Goal: Task Accomplishment & Management: Manage account settings

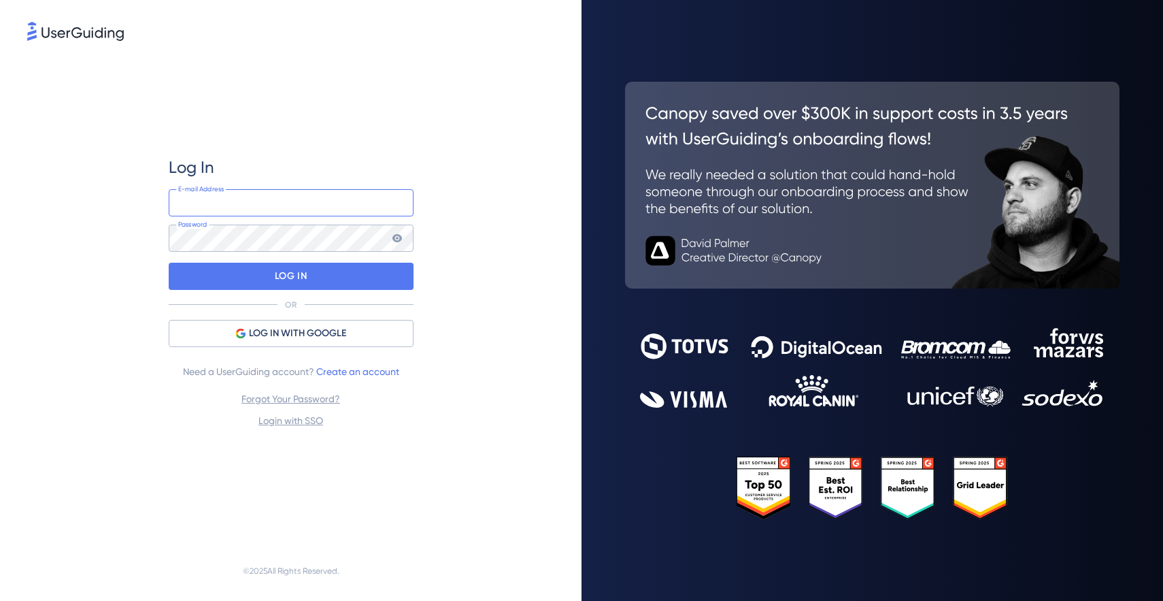
type input "[PERSON_NAME][EMAIL_ADDRESS][DOMAIN_NAME]"
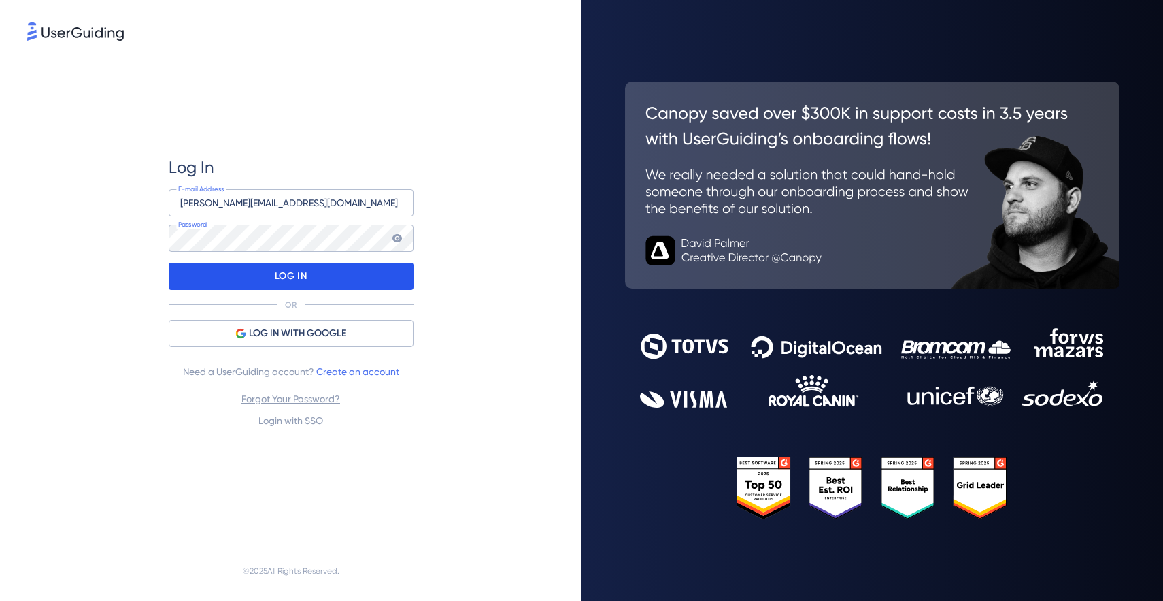
click at [354, 268] on div "LOG IN" at bounding box center [291, 276] width 245 height 27
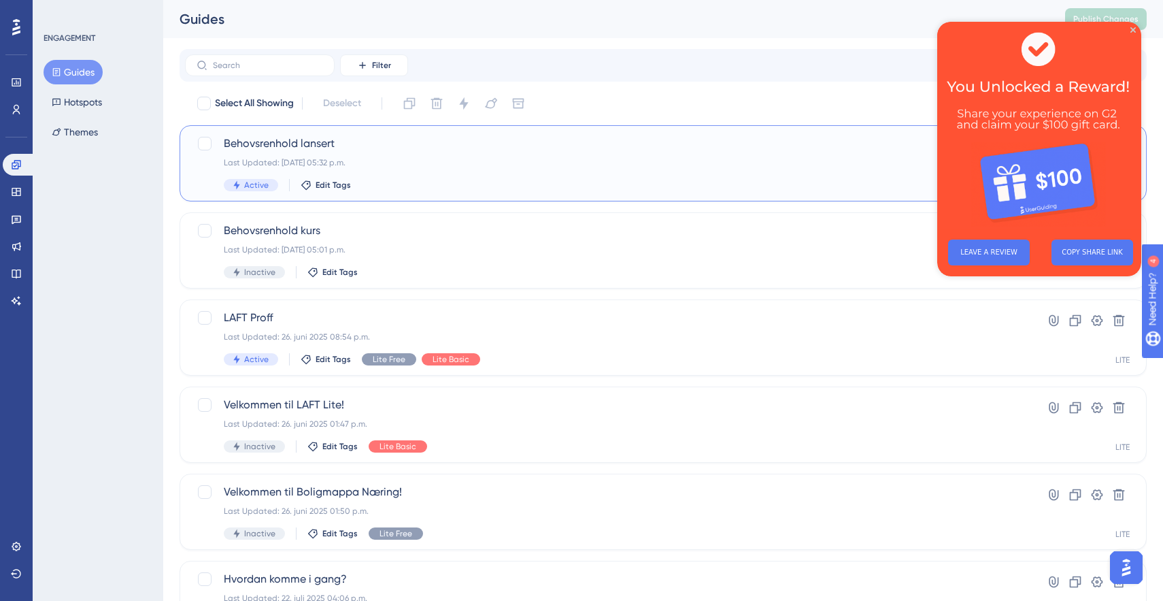
click at [299, 146] on span "Behovsrenhold lansert" at bounding box center [609, 143] width 770 height 16
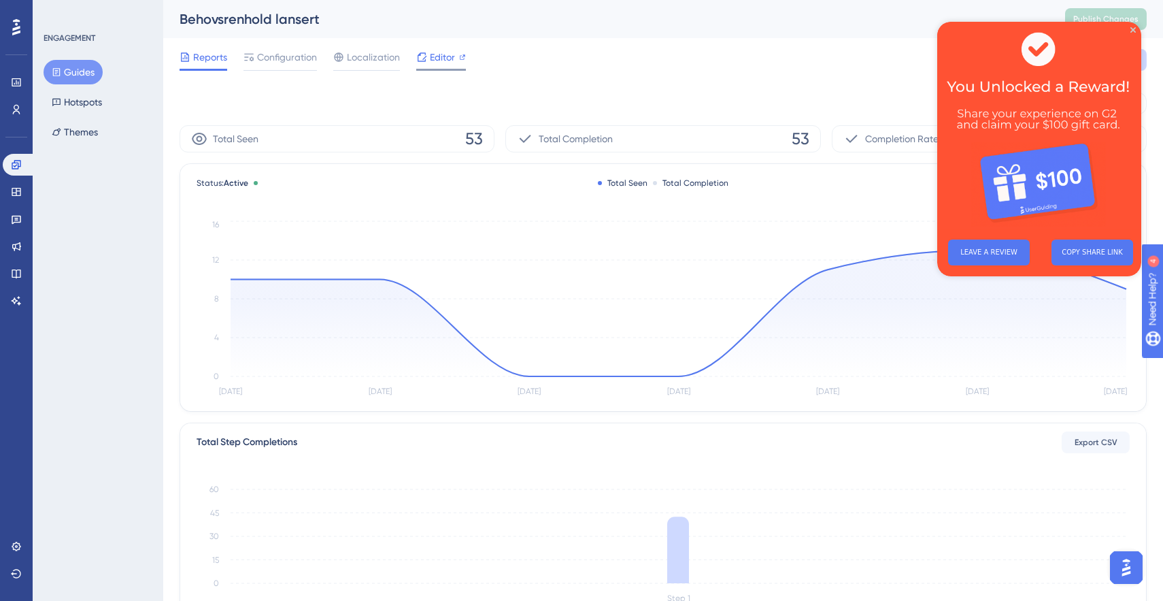
click at [426, 59] on icon at bounding box center [421, 57] width 11 height 11
click at [288, 56] on span "Configuration" at bounding box center [287, 57] width 60 height 16
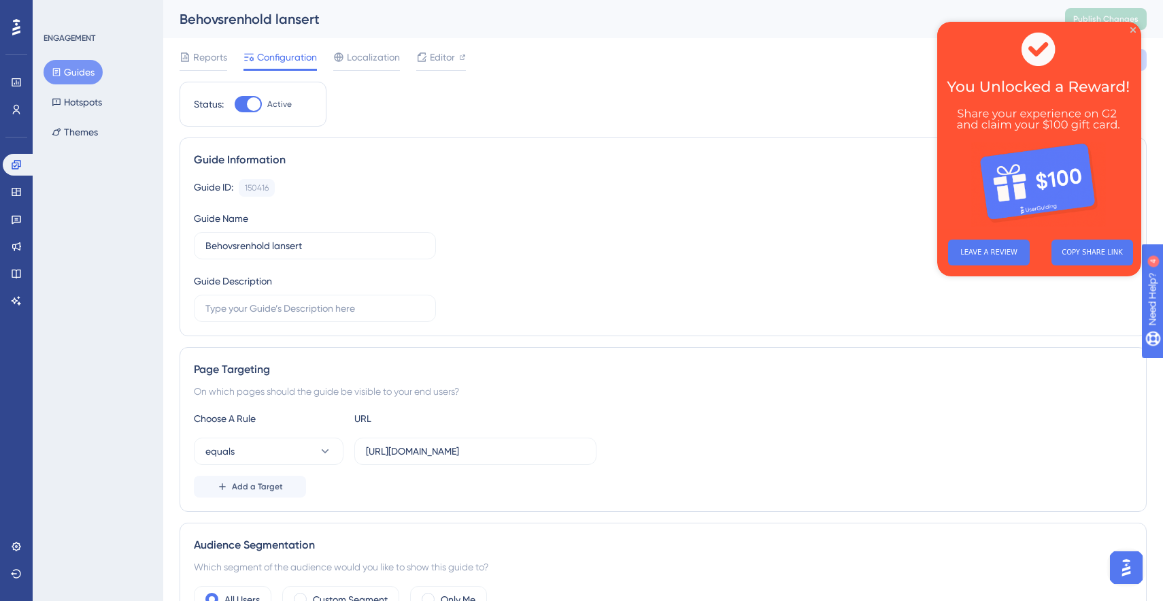
click at [252, 101] on div at bounding box center [254, 104] width 14 height 14
click at [235, 104] on input "Active" at bounding box center [234, 104] width 1 height 1
checkbox input "false"
click at [1133, 29] on icon "Close Preview" at bounding box center [1133, 29] width 5 height 5
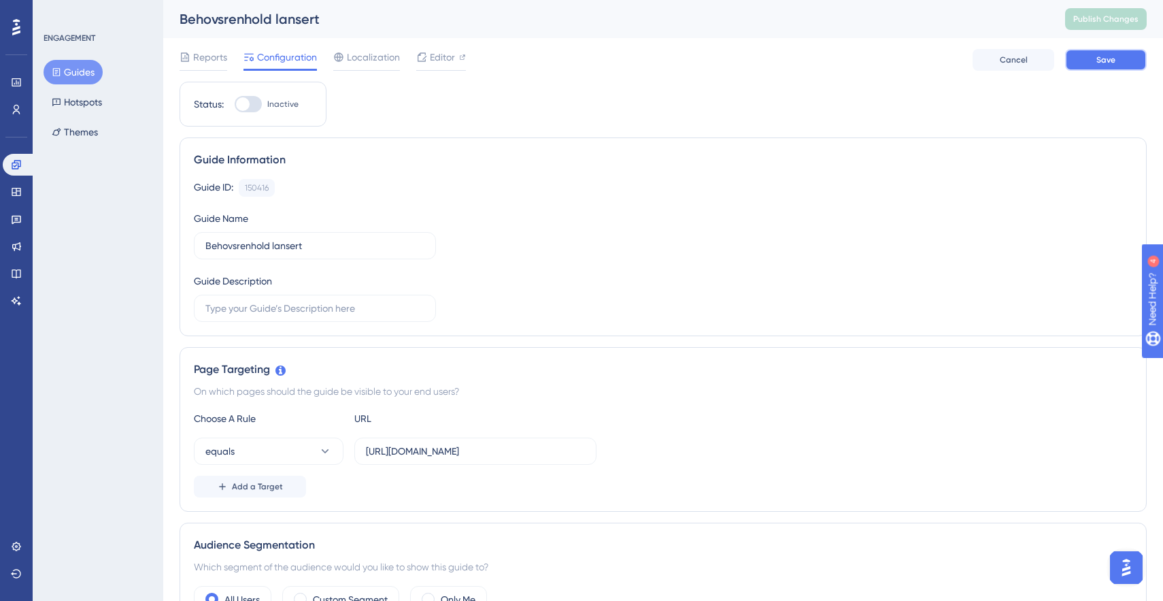
click at [1123, 56] on button "Save" at bounding box center [1106, 60] width 82 height 22
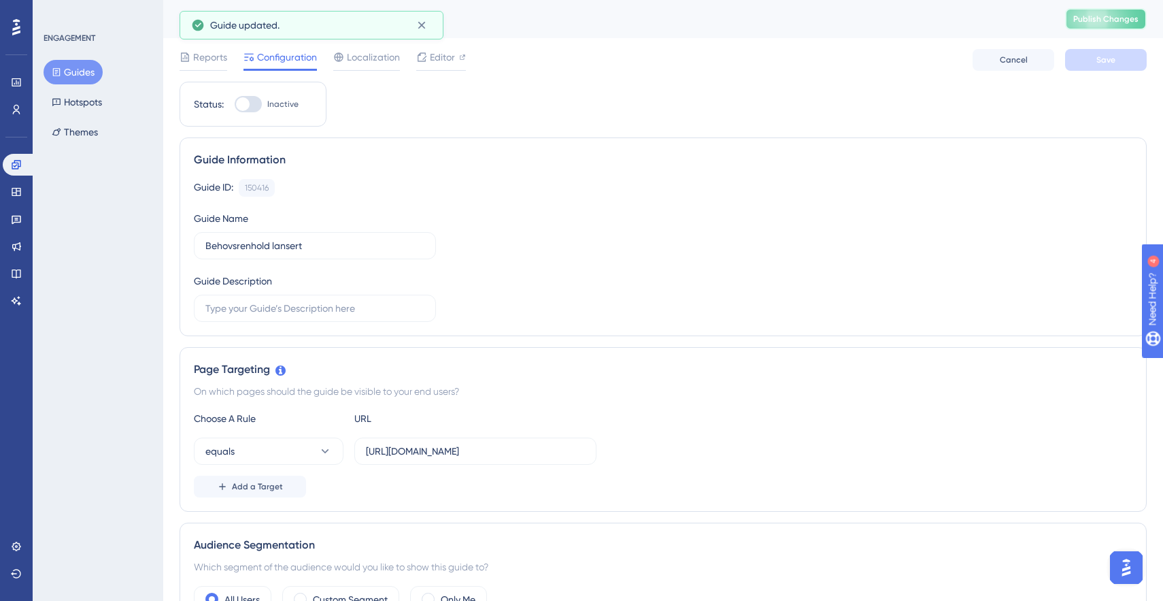
click at [1099, 10] on button "Publish Changes" at bounding box center [1106, 19] width 82 height 22
click at [68, 70] on button "Guides" at bounding box center [73, 72] width 59 height 24
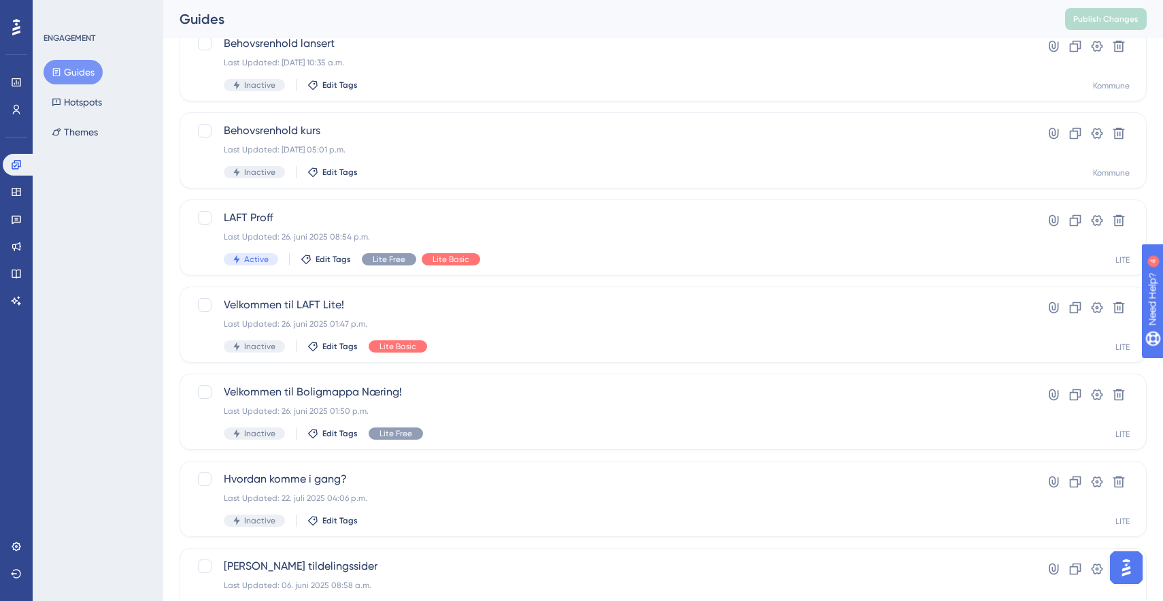
scroll to position [99, 0]
click at [259, 237] on div "Last Updated: 26. juni 2025 08:54 p.m." at bounding box center [609, 237] width 770 height 11
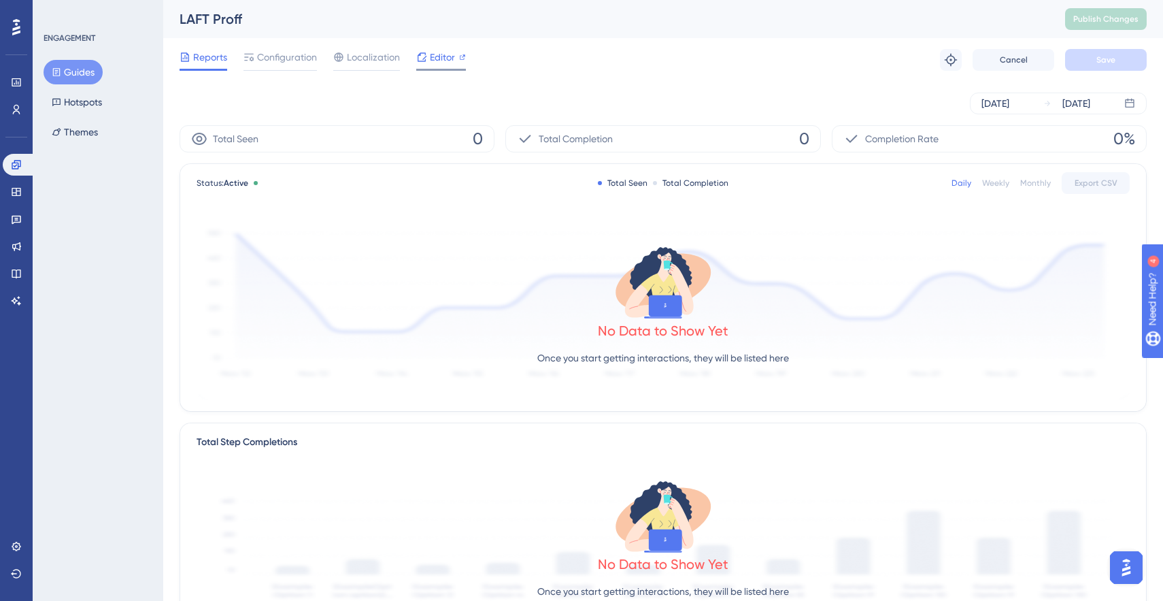
click at [435, 60] on span "Editor" at bounding box center [442, 57] width 25 height 16
click at [285, 63] on span "Configuration" at bounding box center [287, 57] width 60 height 16
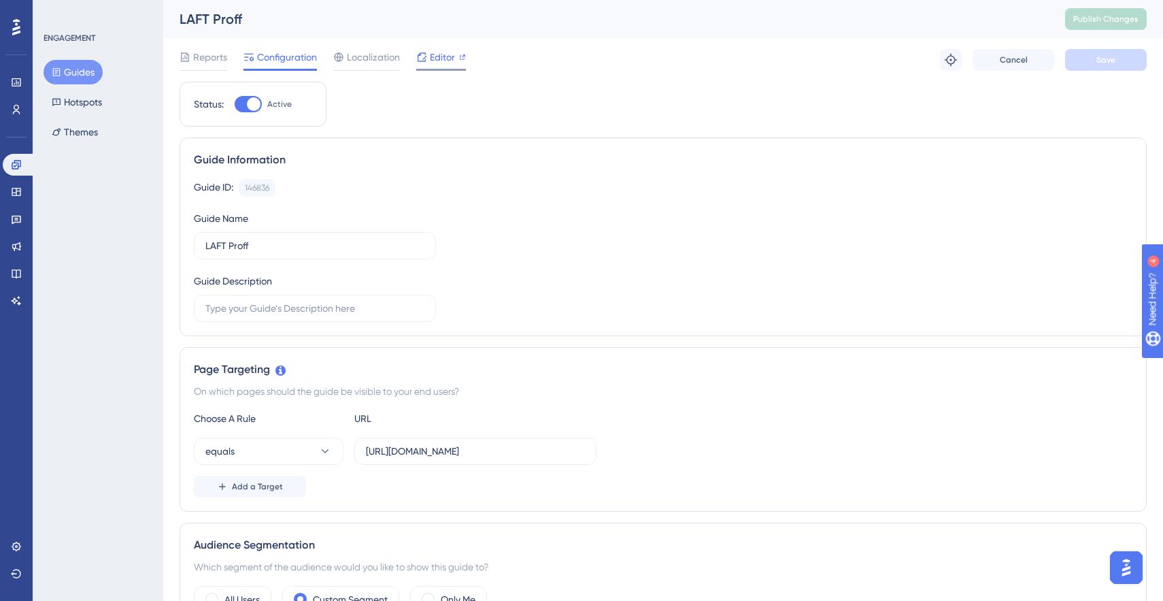
click at [450, 56] on span "Editor" at bounding box center [442, 57] width 25 height 16
click at [73, 71] on button "Guides" at bounding box center [73, 72] width 59 height 24
